Goal: Transaction & Acquisition: Purchase product/service

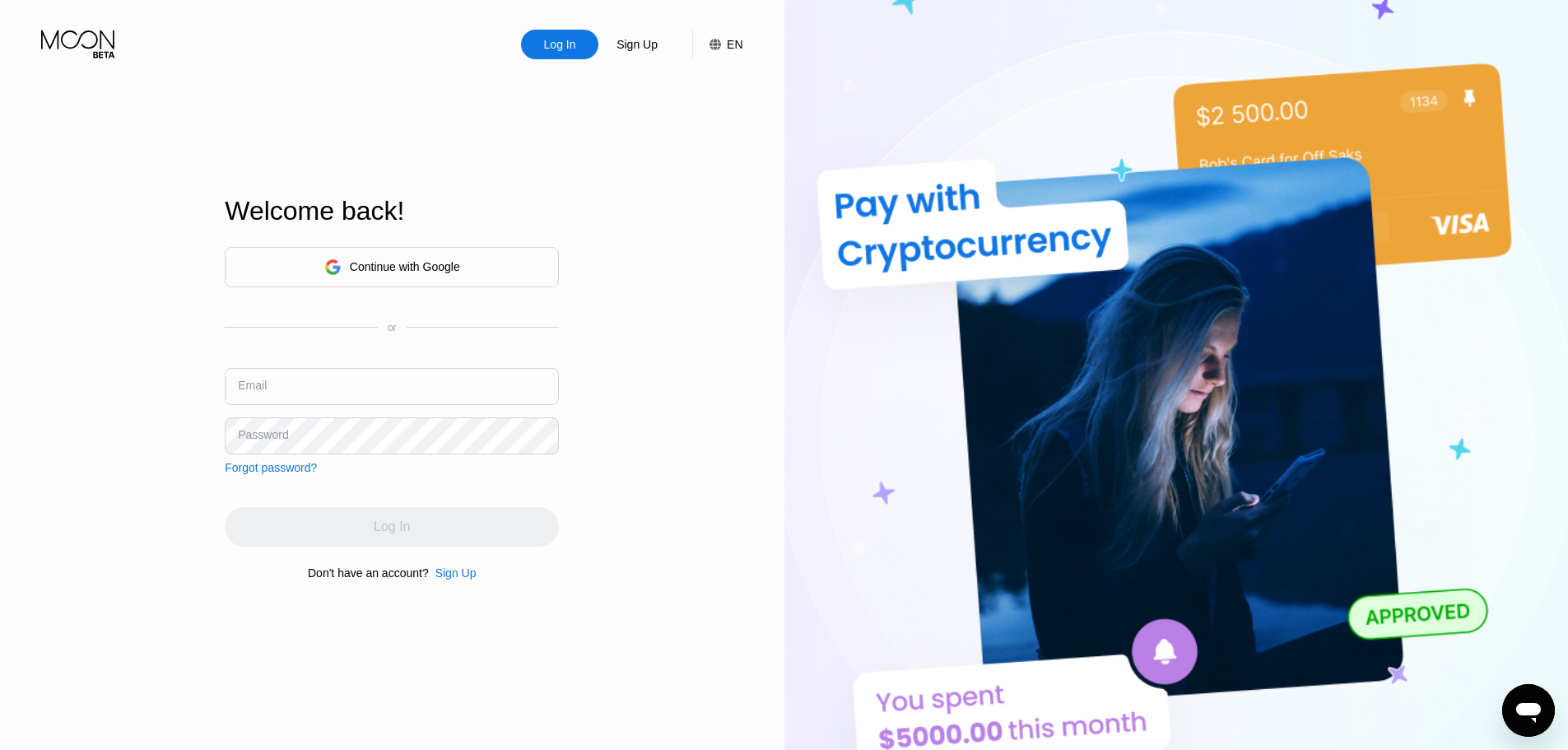
click at [403, 262] on div "Continue with Google" at bounding box center [405, 266] width 111 height 13
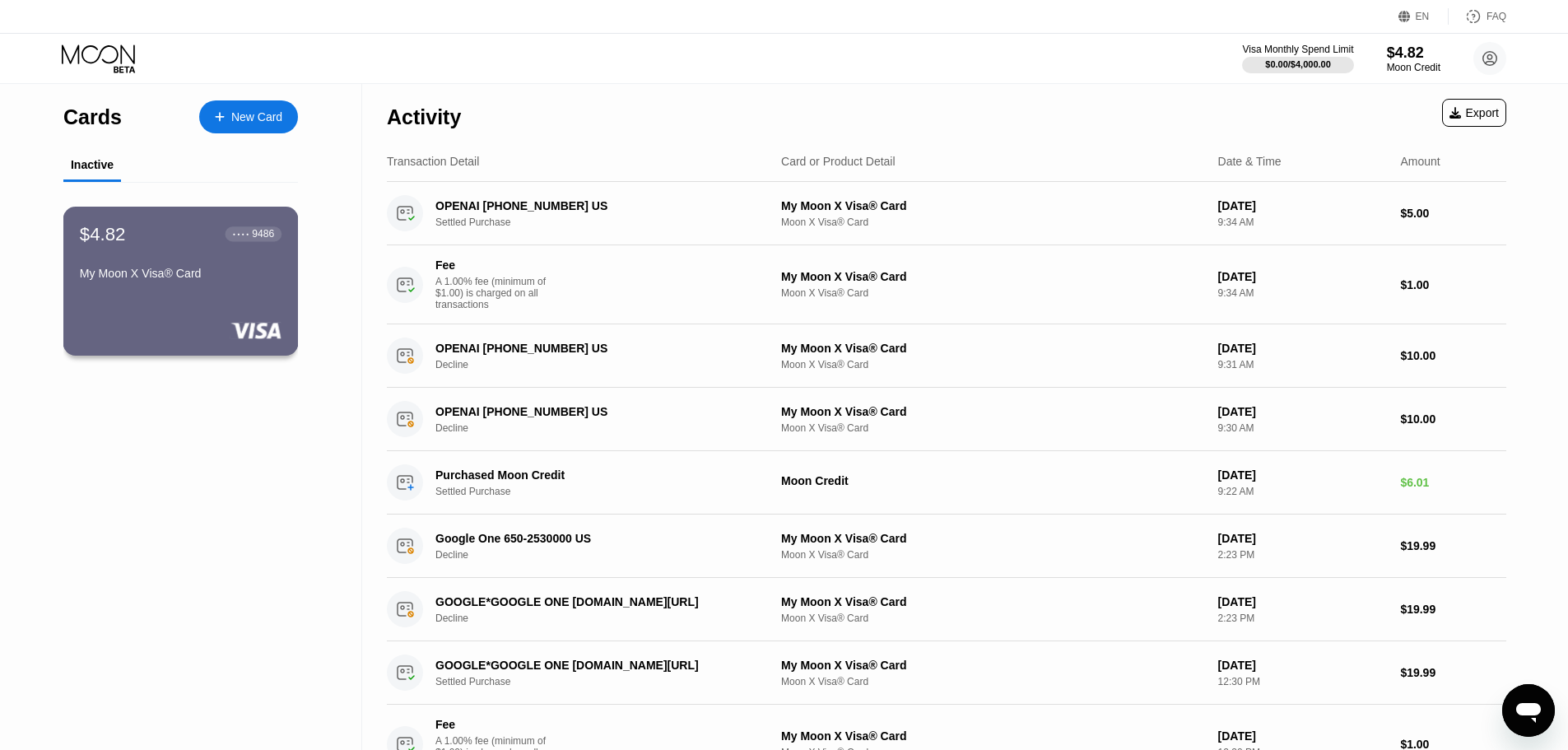
click at [195, 277] on div "My Moon X Visa® Card" at bounding box center [180, 273] width 202 height 13
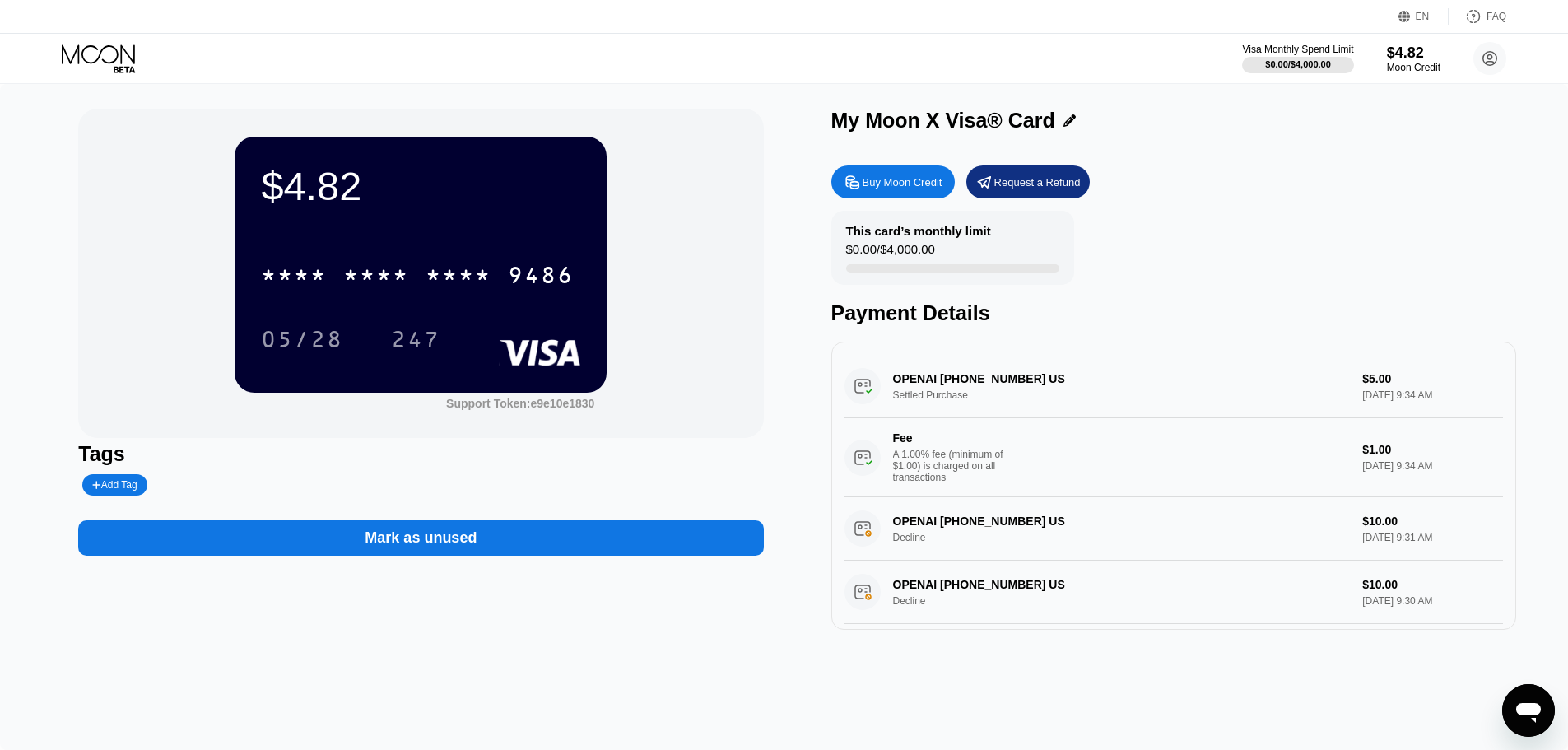
click at [134, 255] on div "$4.82 * * * * * * * * * * * * 9486 05/28 247 Support Token: e9e10e1830" at bounding box center [420, 273] width 685 height 329
click at [94, 146] on div "$4.82 * * * * * * * * * * * * 9486 05/28 247 Support Token: e9e10e1830" at bounding box center [420, 273] width 685 height 329
click at [864, 186] on div "Buy Moon Credit" at bounding box center [902, 182] width 80 height 14
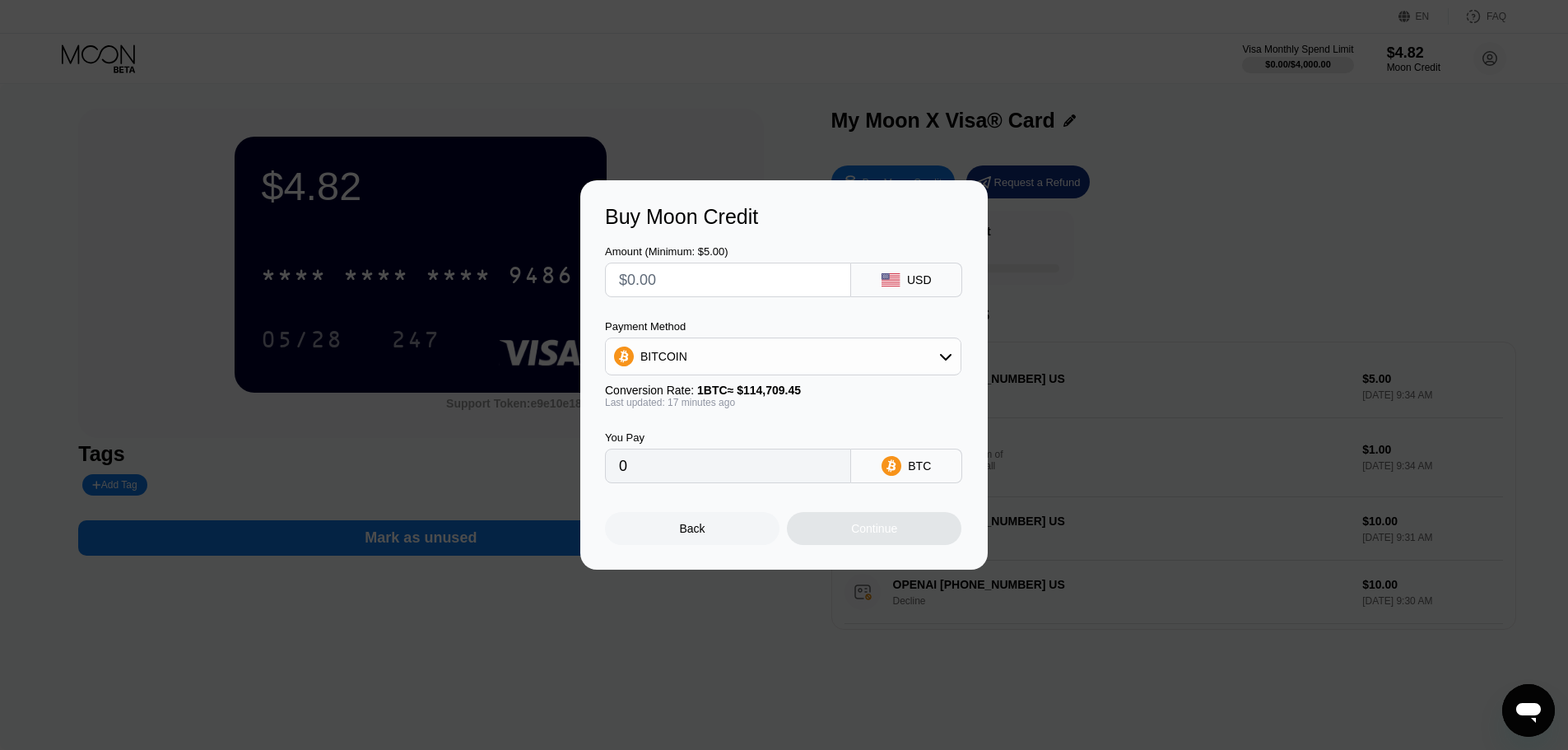
click at [783, 368] on div "BITCOIN" at bounding box center [782, 356] width 355 height 33
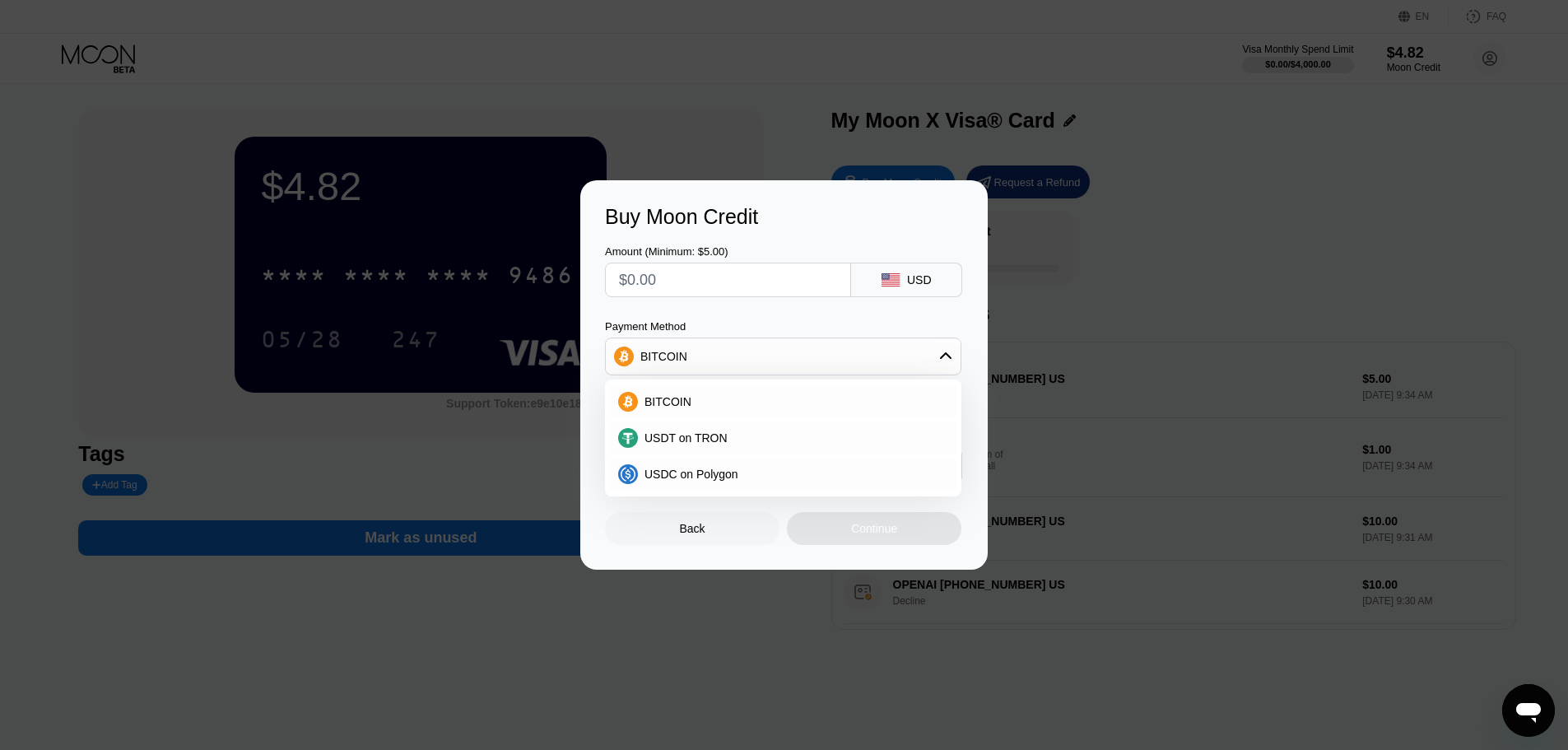
click at [732, 311] on div "Amount (Minimum: $5.00) USD Payment Method BITCOIN BITCOIN USDT on TRON USDC on…" at bounding box center [783, 355] width 358 height 254
click at [790, 224] on div "Buy Moon Credit" at bounding box center [783, 217] width 358 height 24
click at [641, 540] on div "Back" at bounding box center [691, 528] width 174 height 33
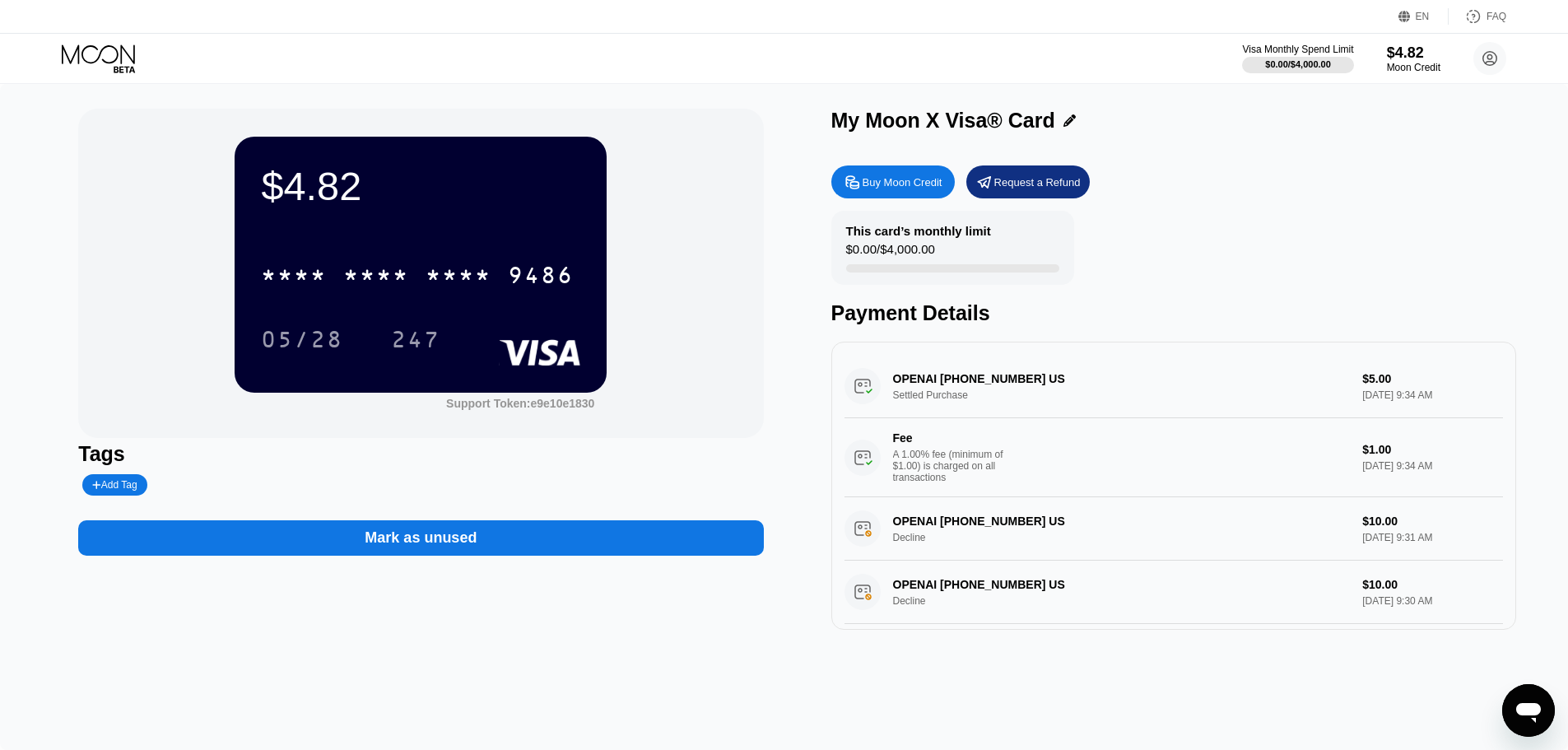
click at [421, 253] on div "* * * * * * * * * * * * 9486" at bounding box center [421, 270] width 320 height 56
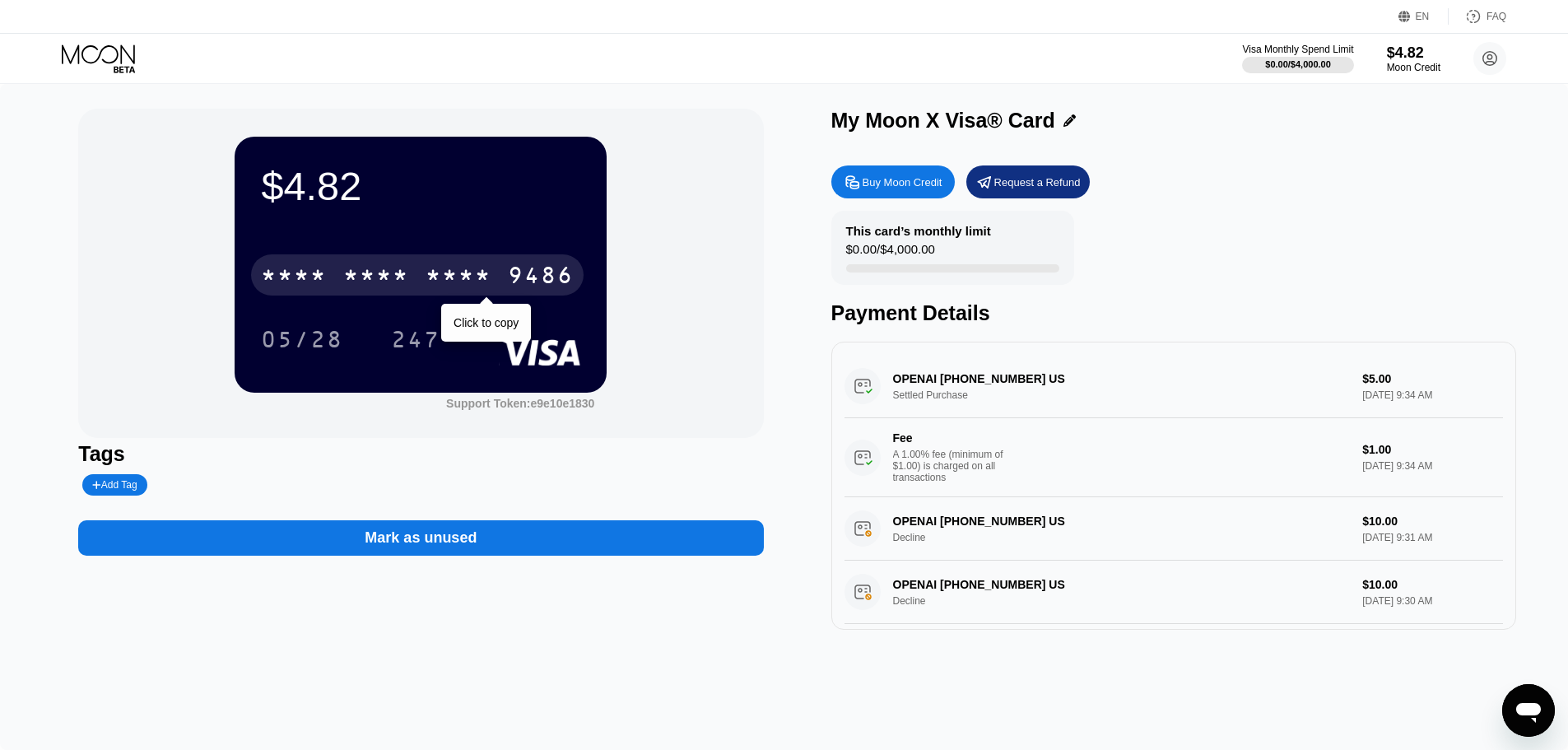
click at [435, 287] on div "* * * *" at bounding box center [457, 277] width 65 height 26
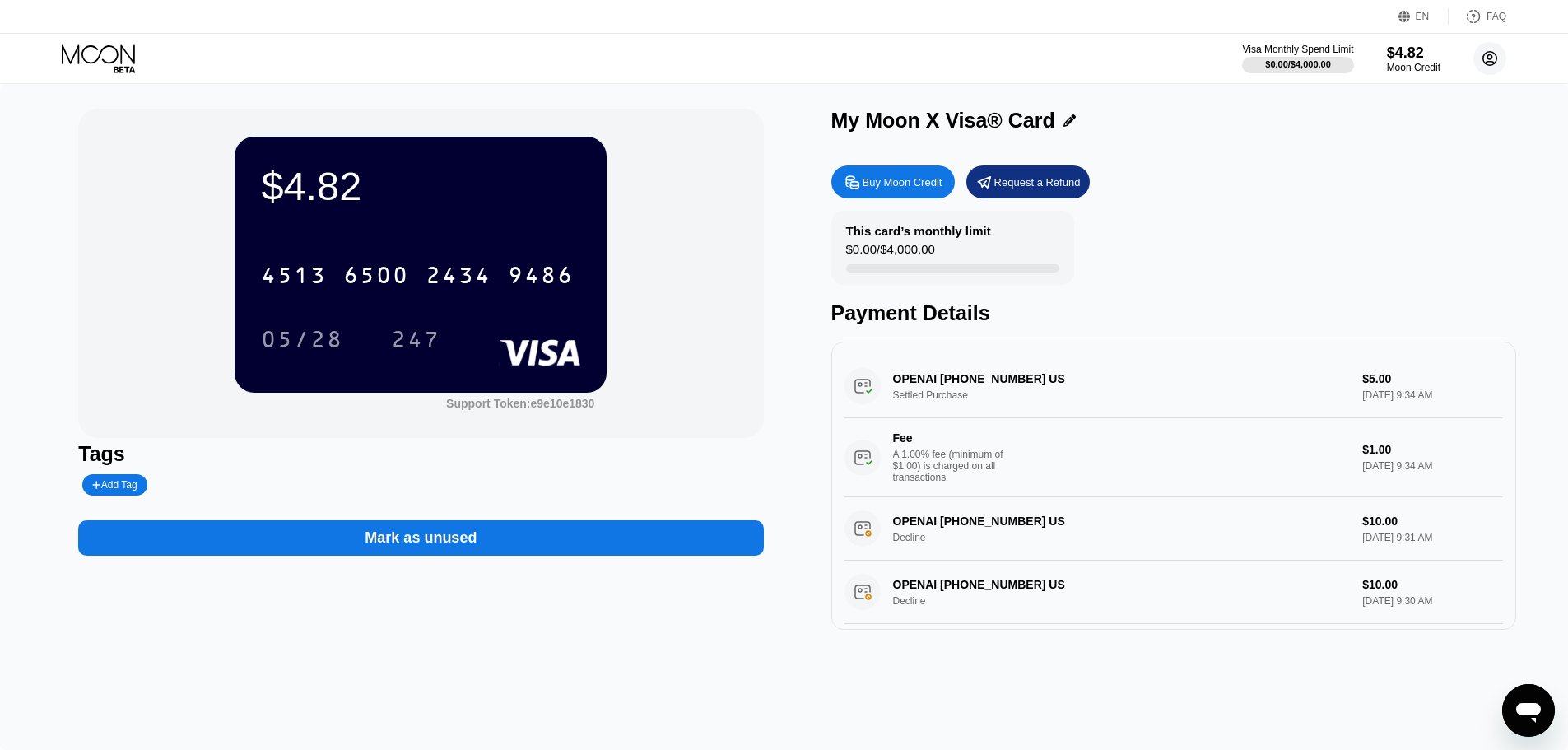
click at [1491, 64] on circle at bounding box center [1490, 58] width 33 height 33
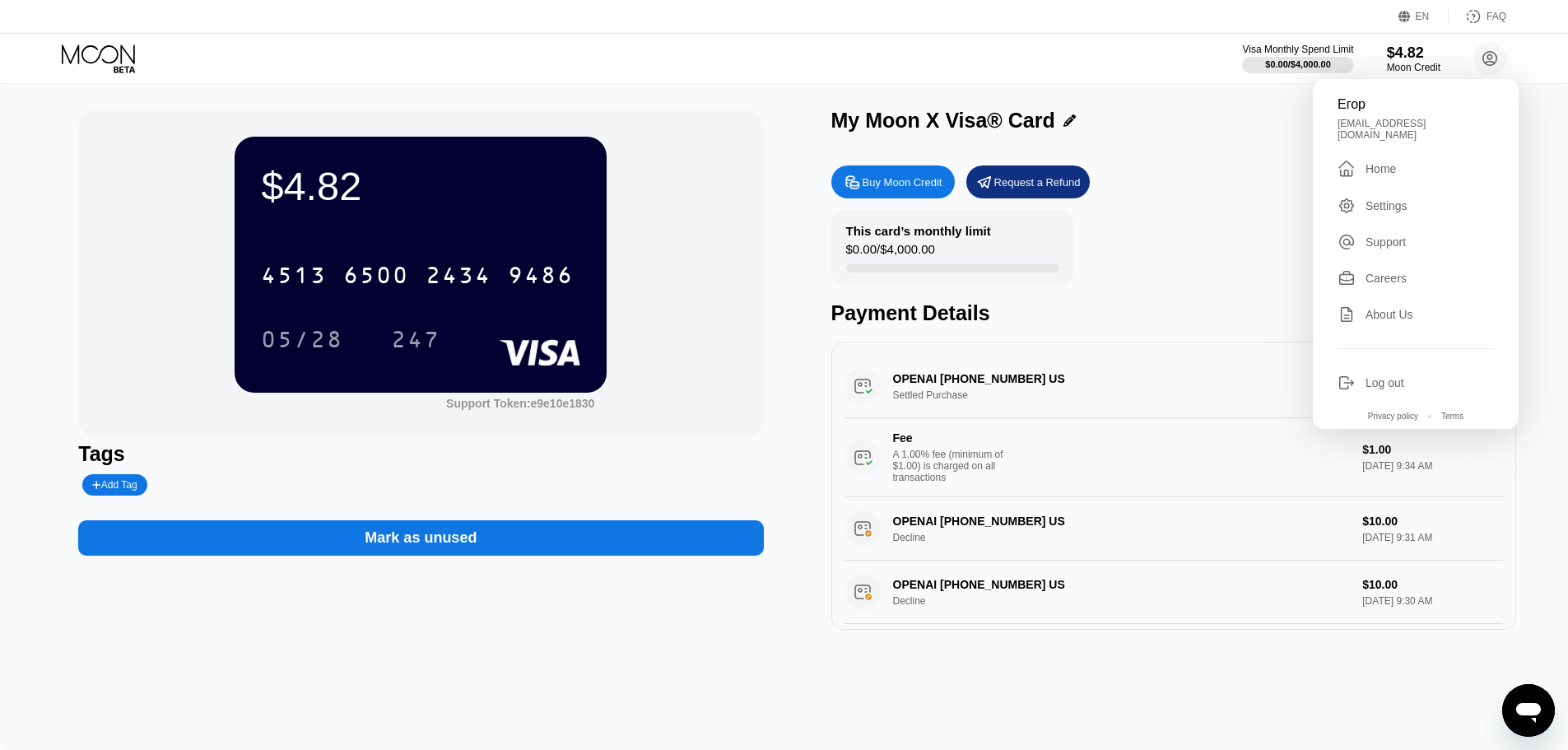
click at [378, 614] on div "$4.82 4513 6500 2434 9486 05/28 247 Support Token: e9e10e1830 Tags Add Tag Mark…" at bounding box center [420, 369] width 685 height 521
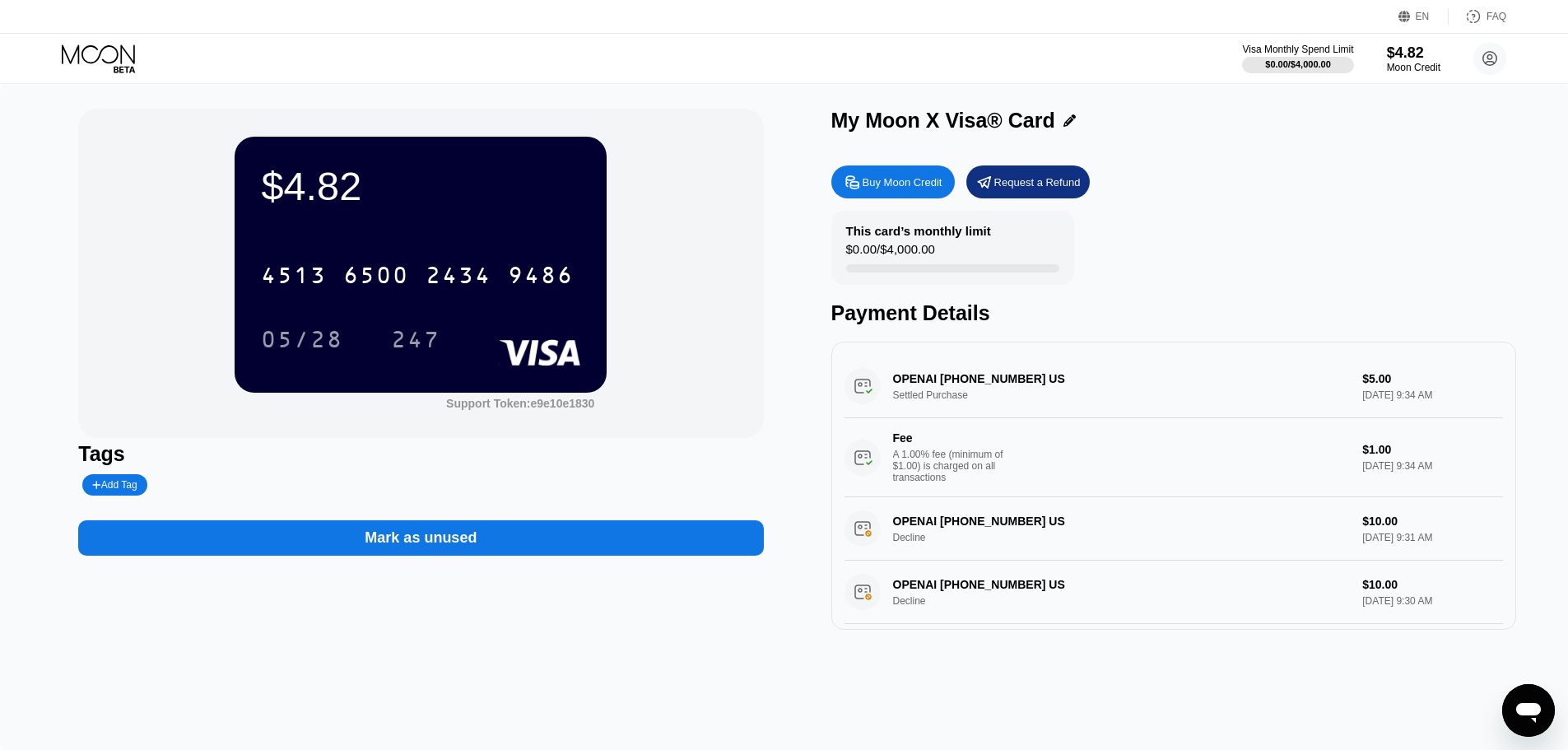
click at [873, 185] on div "Buy Moon Credit" at bounding box center [902, 182] width 80 height 14
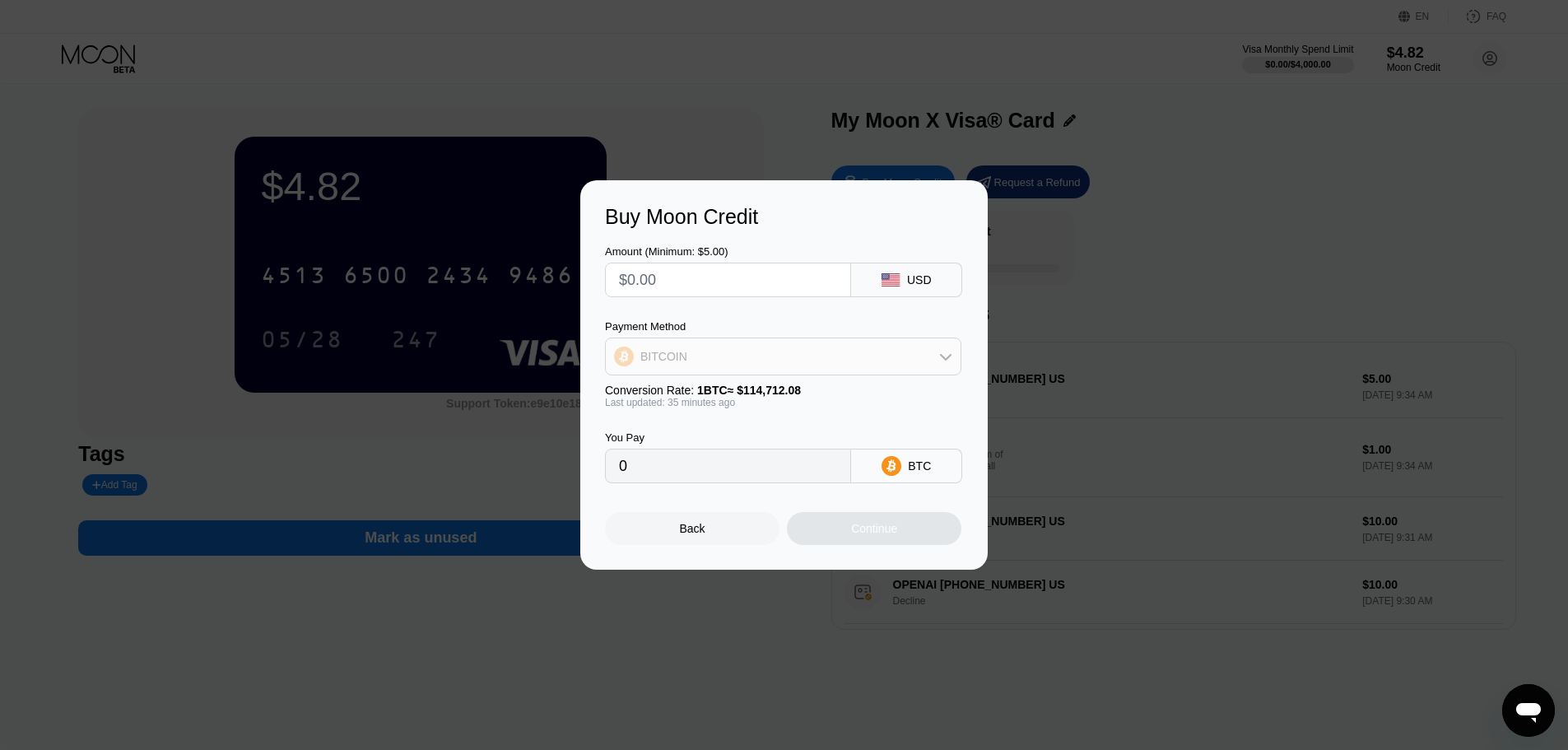
click at [643, 349] on div "BITCOIN" at bounding box center [663, 355] width 47 height 13
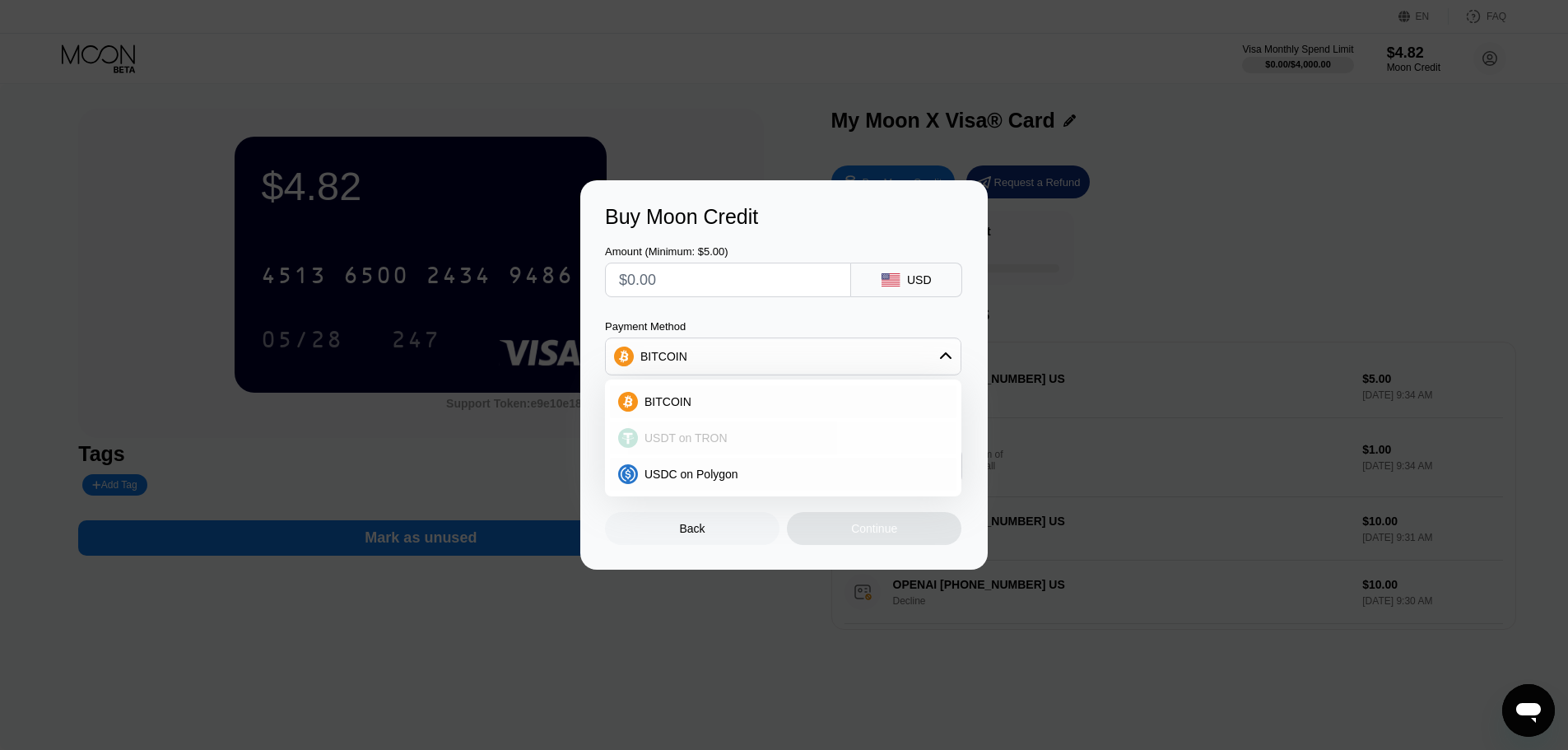
click at [679, 435] on span "USDT on TRON" at bounding box center [686, 437] width 83 height 13
type input "0.00"
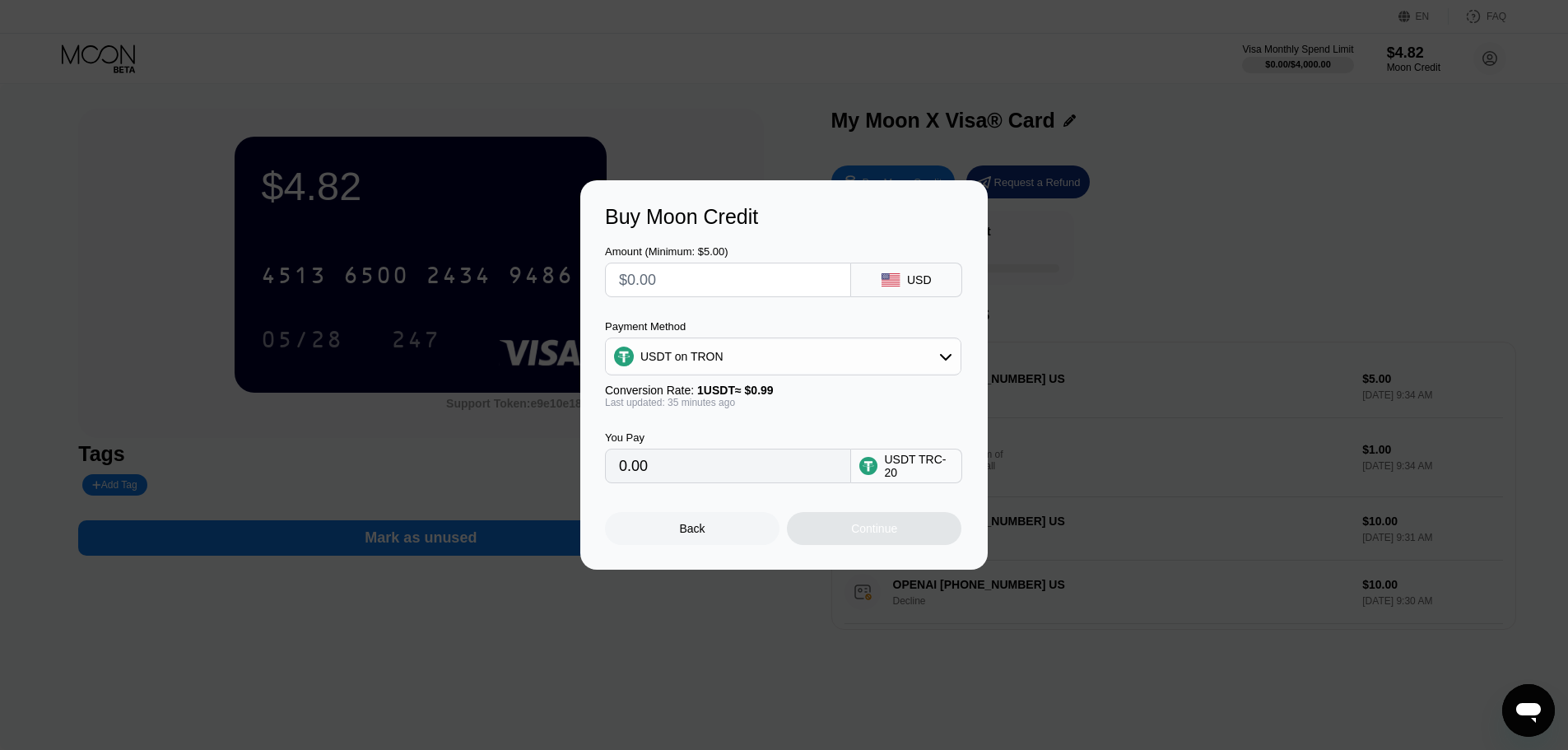
click at [1264, 224] on div "Buy Moon Credit Amount (Minimum: $5.00) USD Payment Method USDT on TRON Convers…" at bounding box center [784, 375] width 1568 height 389
click at [686, 526] on div "Back" at bounding box center [691, 528] width 174 height 33
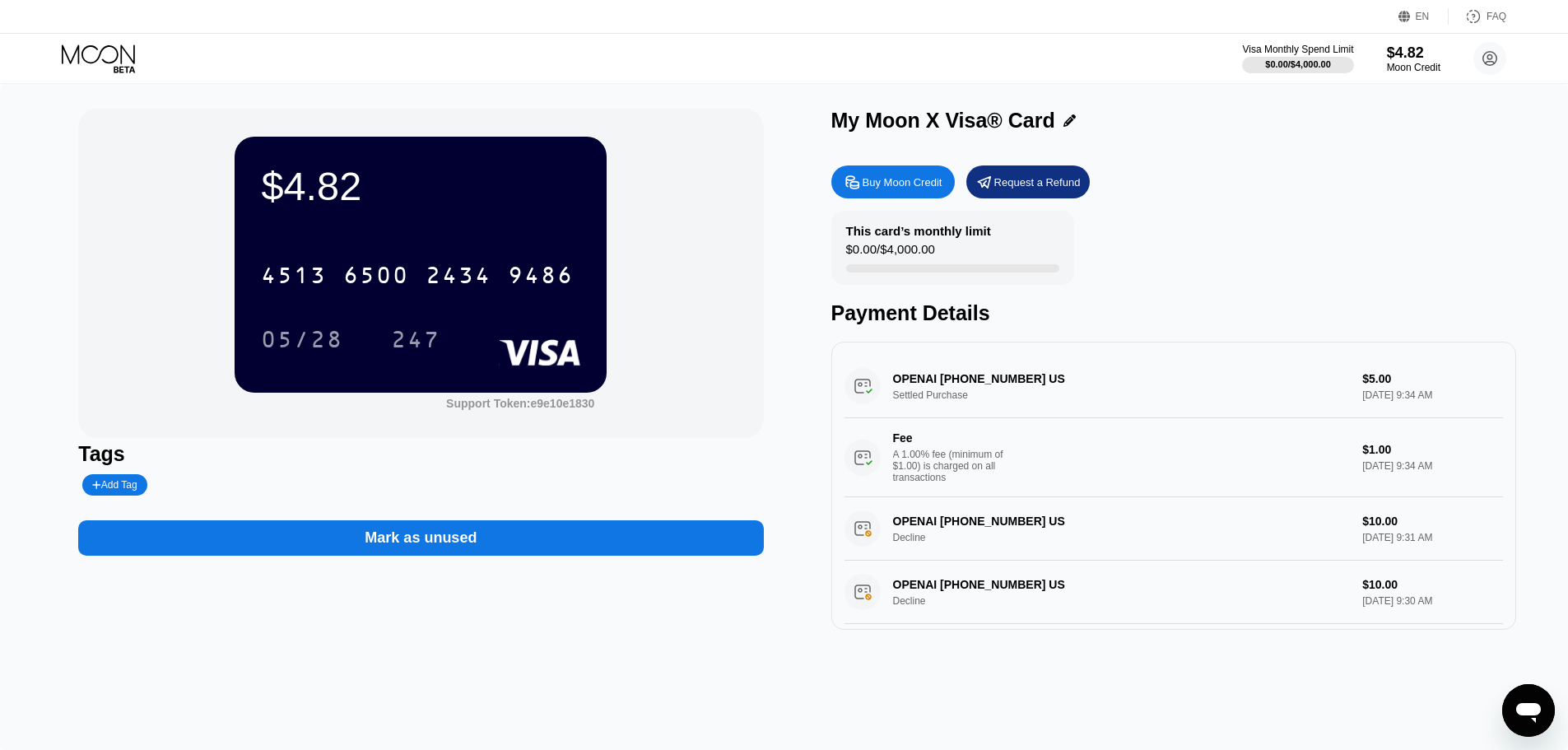
click at [413, 247] on div "4513 6500 2434 9486" at bounding box center [421, 270] width 320 height 56
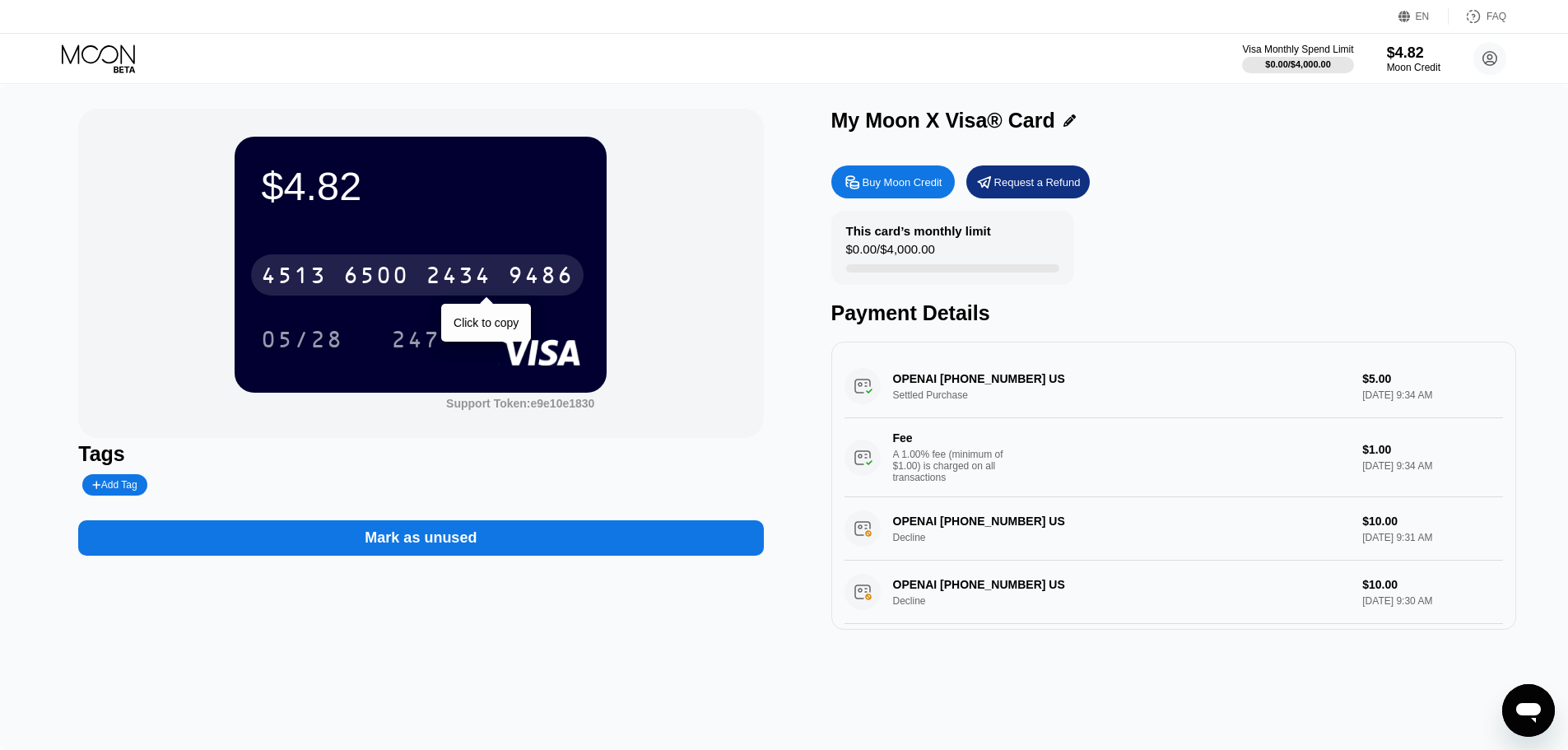
click at [457, 269] on div "2434" at bounding box center [457, 277] width 65 height 26
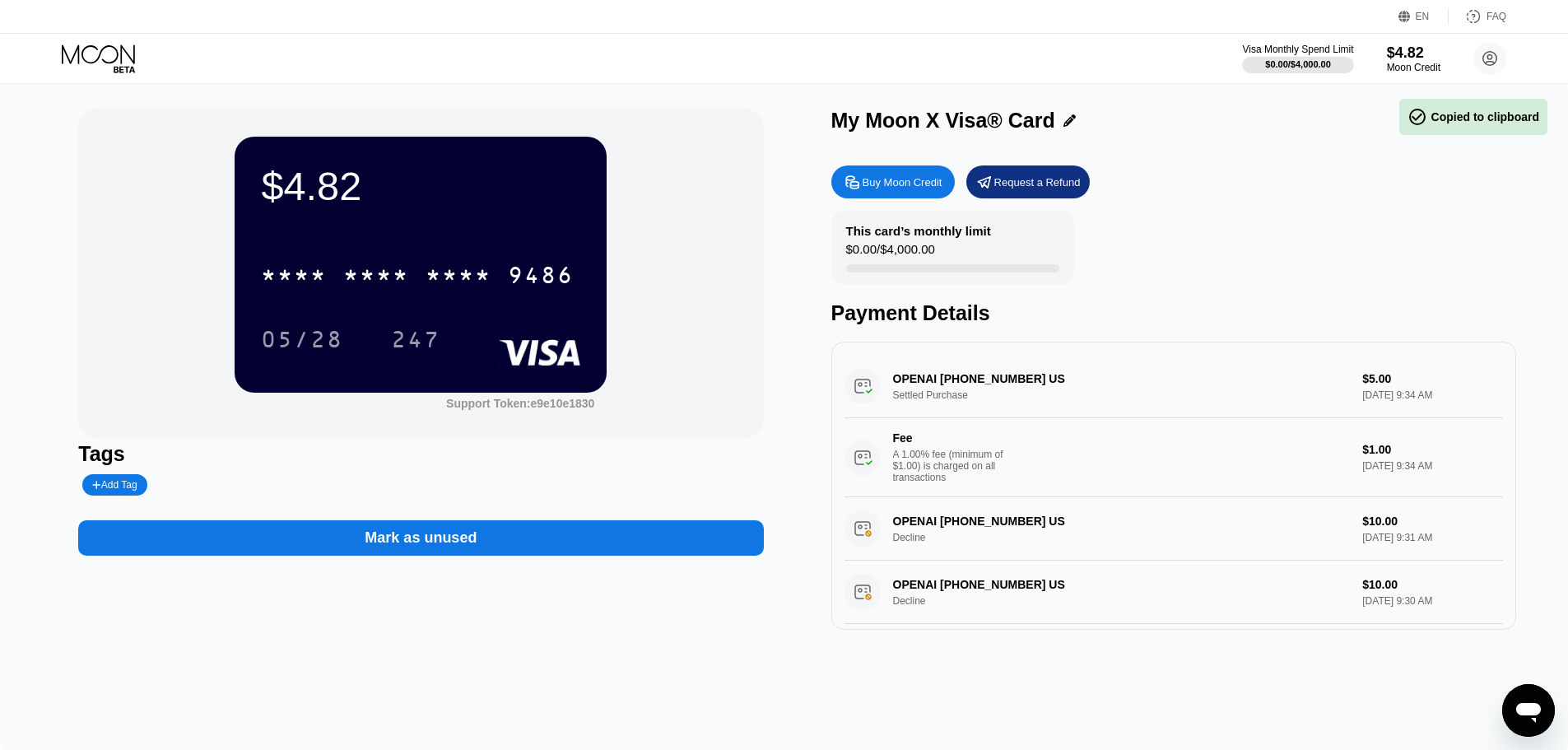
click at [64, 111] on div "$4.82 * * * * * * * * * * * * 9486 05/28 247 Support Token: e9e10e1830 Tags Add…" at bounding box center [784, 417] width 1568 height 666
click at [1406, 208] on div "Buy Moon Credit Request a Refund This card’s monthly limit $0.00 / $4,000.00 Pa…" at bounding box center [1173, 394] width 685 height 473
click at [93, 64] on icon at bounding box center [100, 59] width 77 height 29
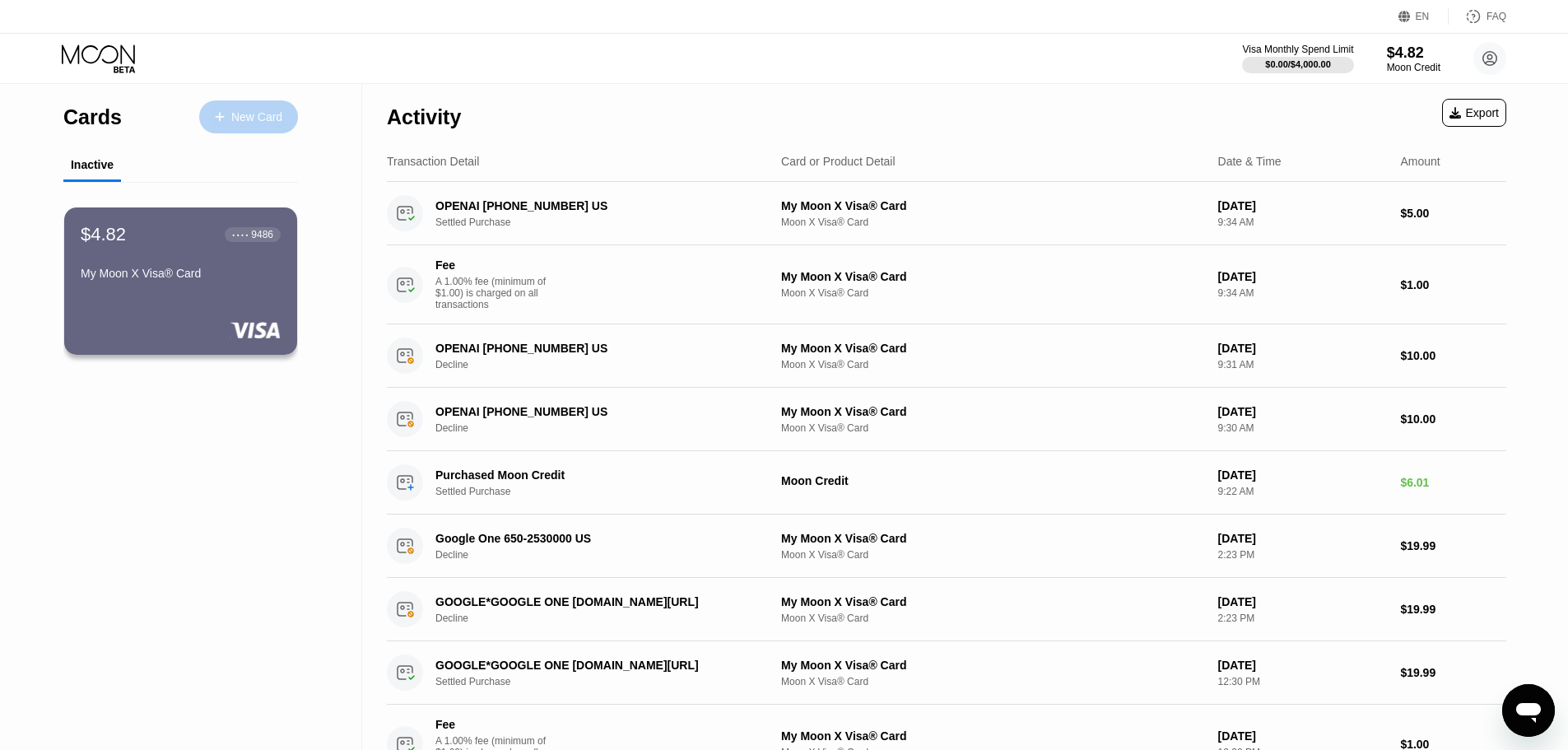
click at [247, 120] on div "New Card" at bounding box center [257, 117] width 51 height 14
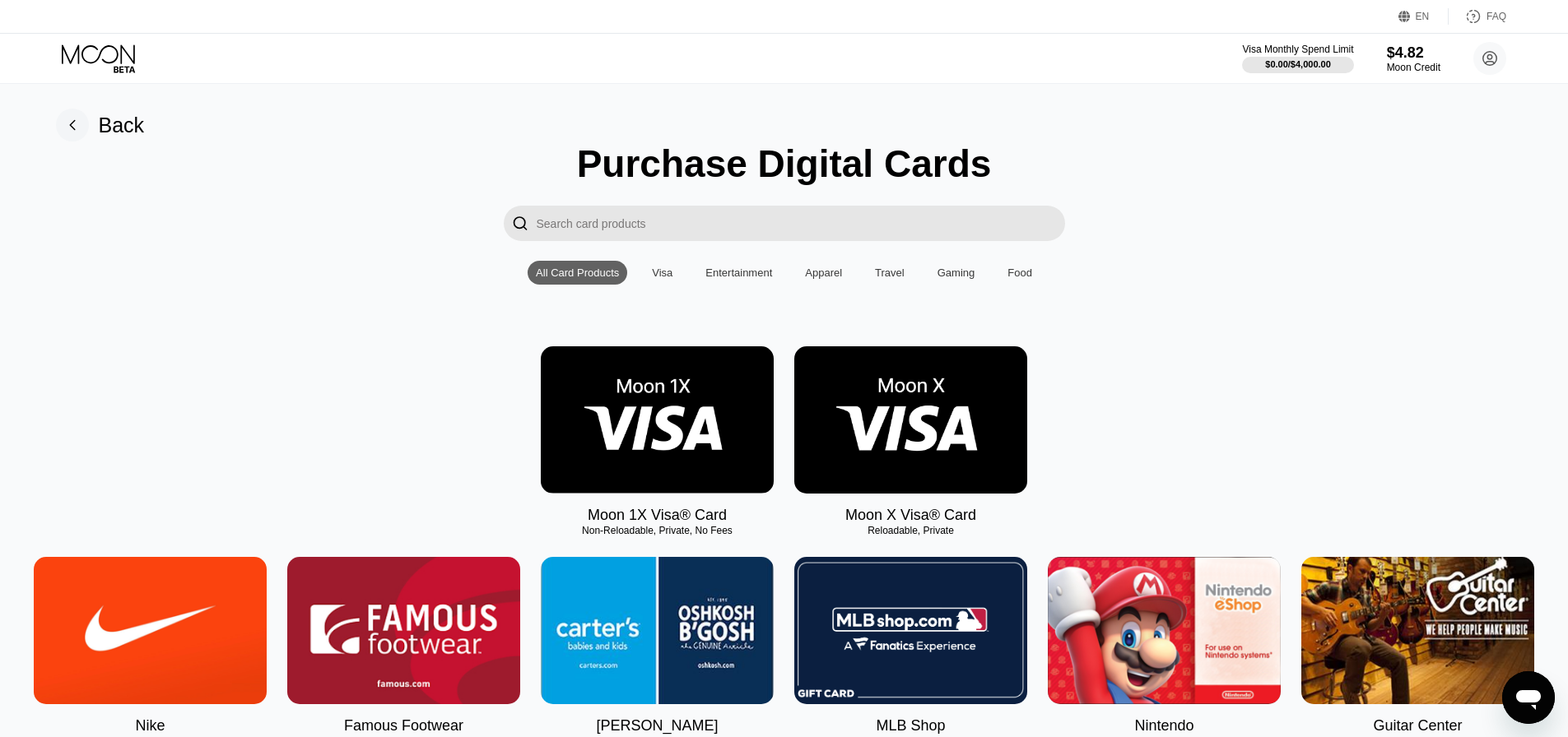
click at [71, 124] on rect at bounding box center [72, 125] width 33 height 33
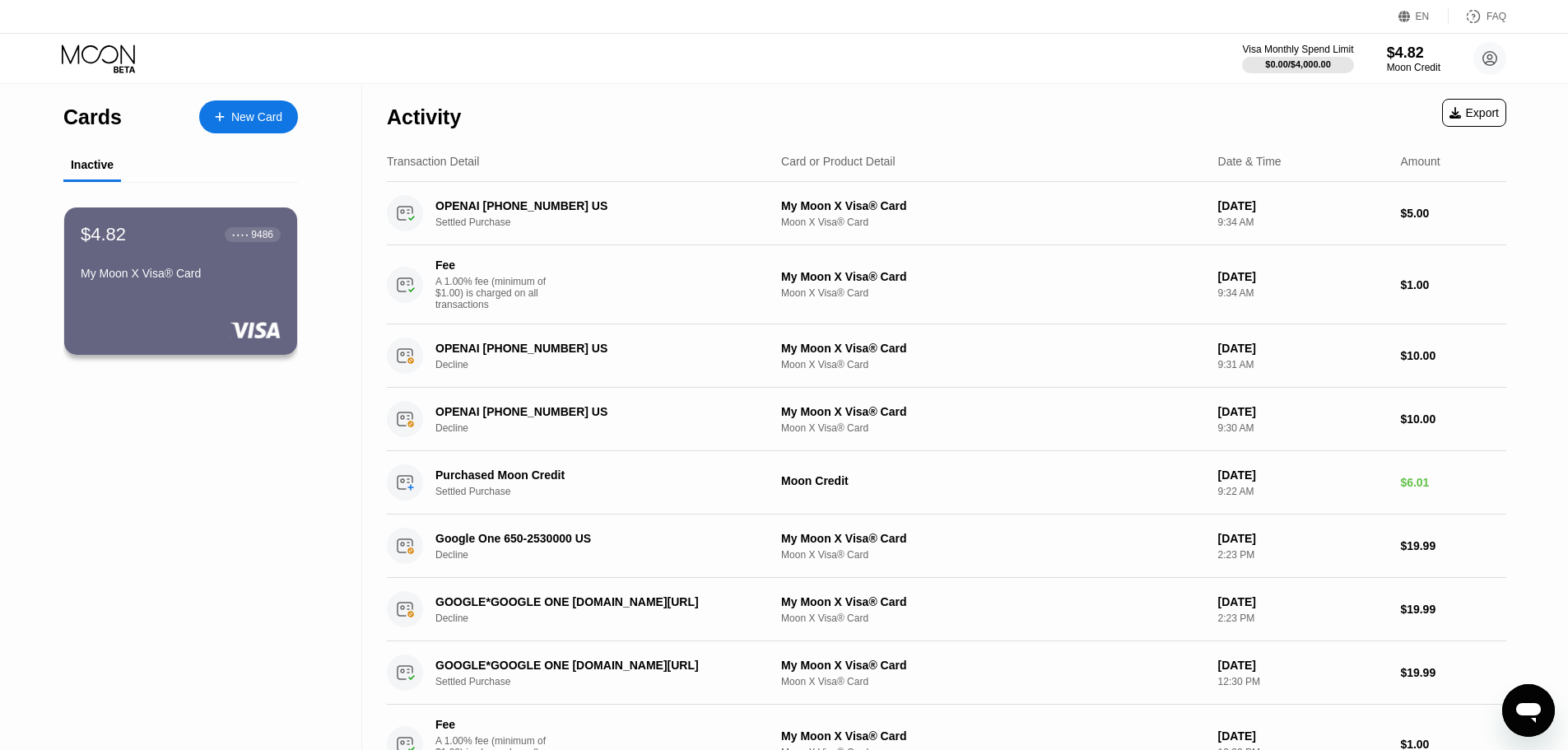
click at [92, 55] on icon at bounding box center [100, 59] width 77 height 29
click at [242, 111] on div "New Card" at bounding box center [257, 117] width 51 height 14
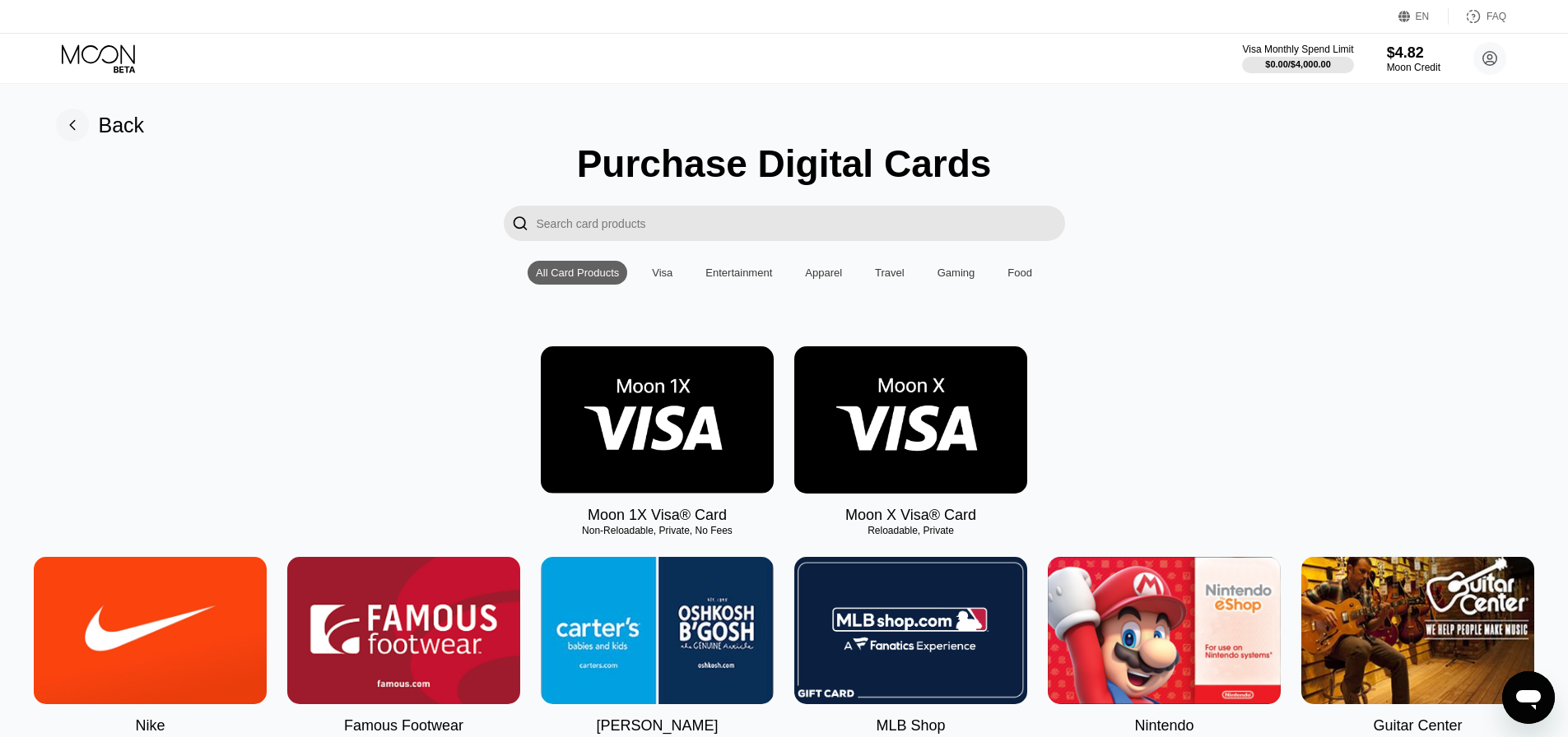
click at [64, 121] on rect at bounding box center [72, 125] width 33 height 33
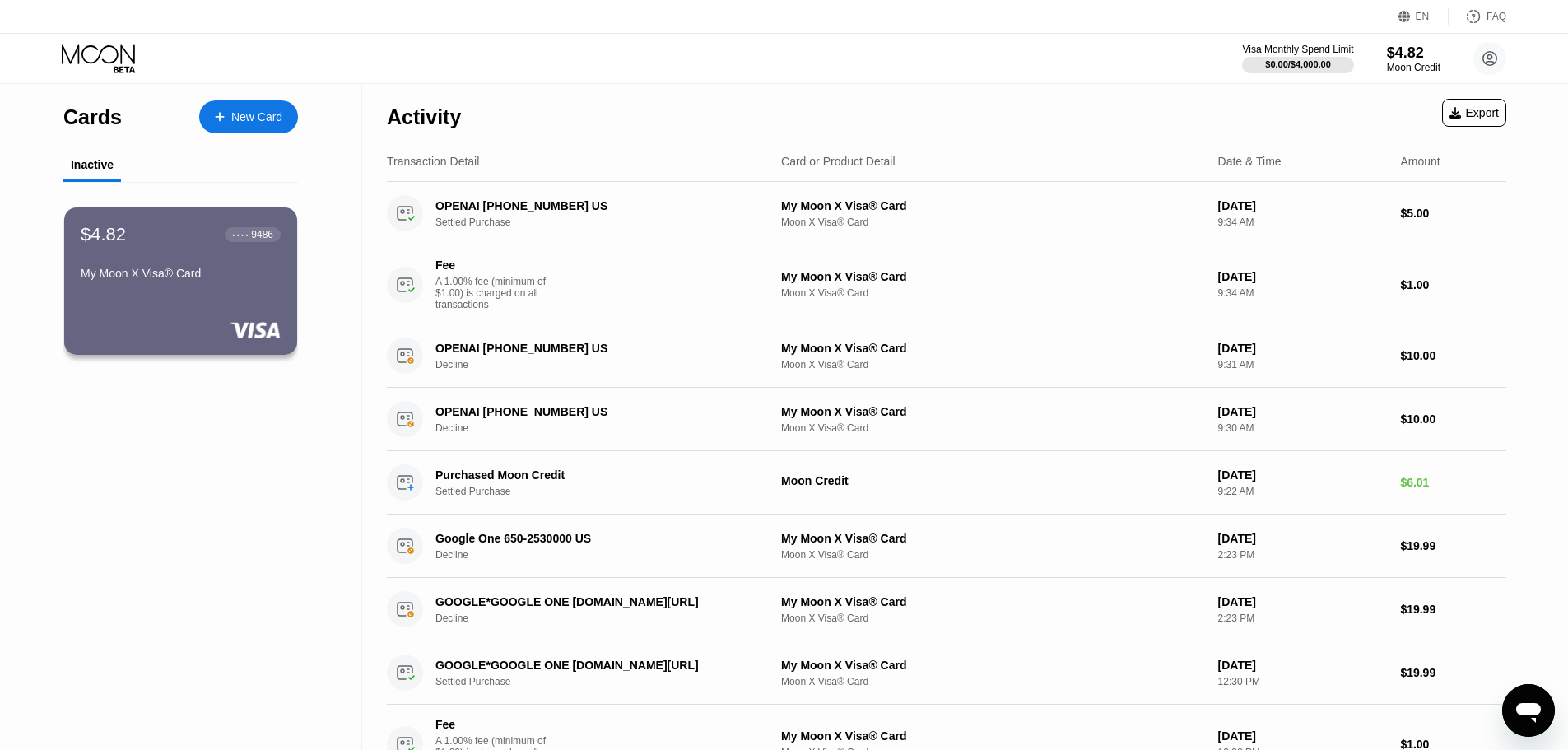
click at [109, 48] on icon at bounding box center [100, 59] width 77 height 29
click at [79, 62] on icon at bounding box center [99, 54] width 73 height 19
click at [139, 263] on div "$4.82 ● ● ● ● 9486 My Moon X Visa® Card" at bounding box center [180, 254] width 202 height 64
